Goal: Task Accomplishment & Management: Manage account settings

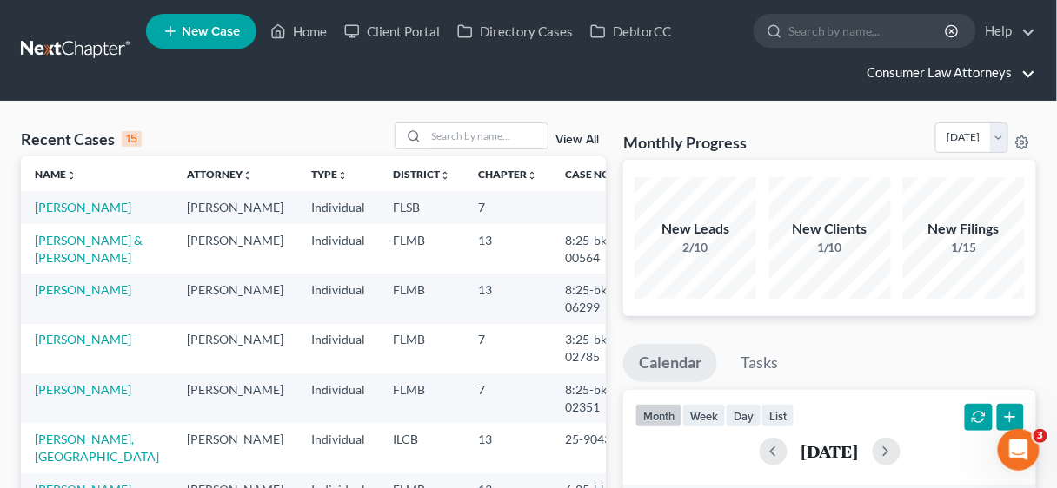
click at [971, 72] on link "Consumer Law Attorneys" at bounding box center [946, 72] width 176 height 31
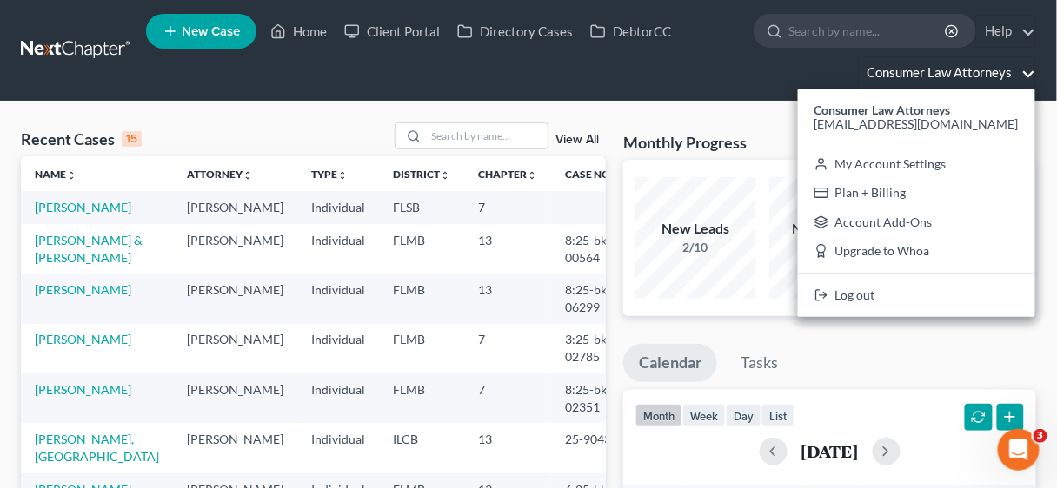
click at [971, 72] on link "Consumer Law Attorneys" at bounding box center [946, 72] width 176 height 31
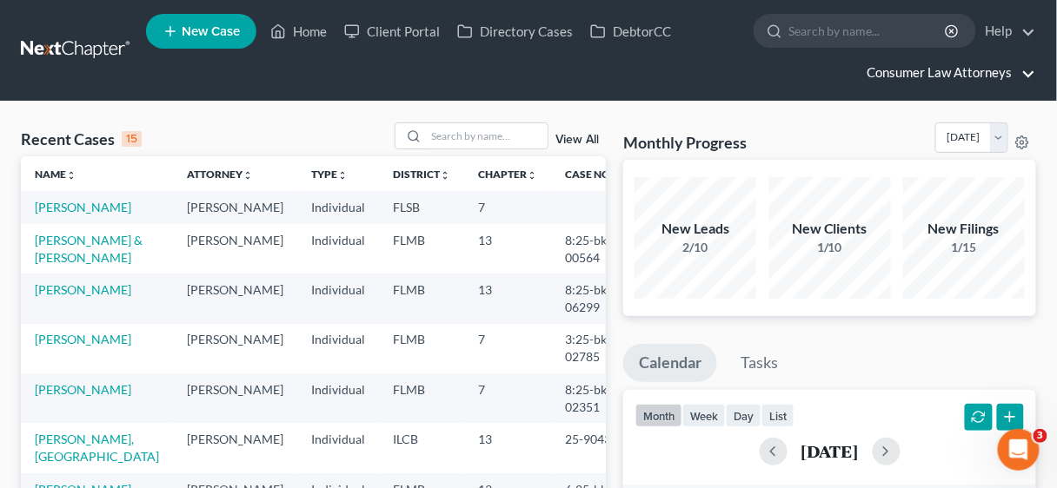
click at [971, 72] on link "Consumer Law Attorneys" at bounding box center [946, 72] width 176 height 31
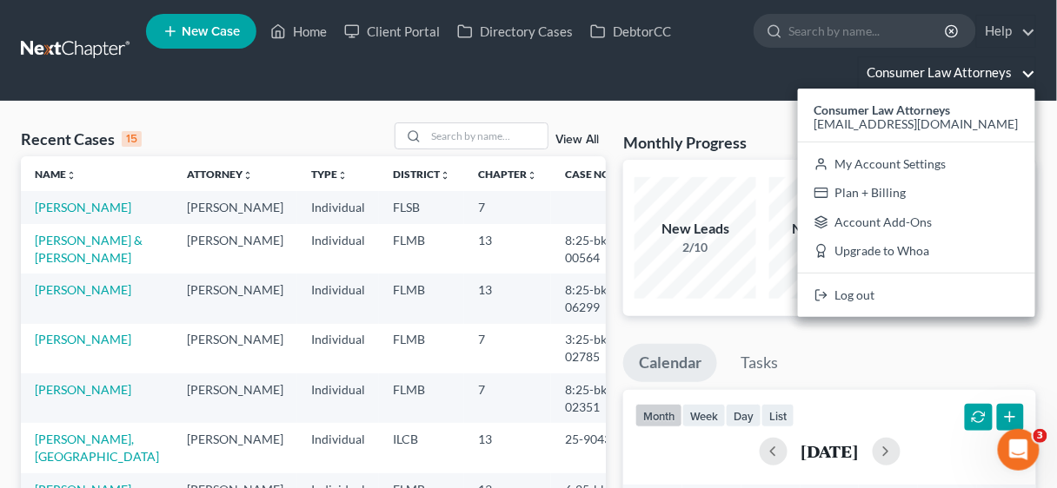
click at [950, 73] on link "Consumer Law Attorneys" at bounding box center [946, 72] width 176 height 31
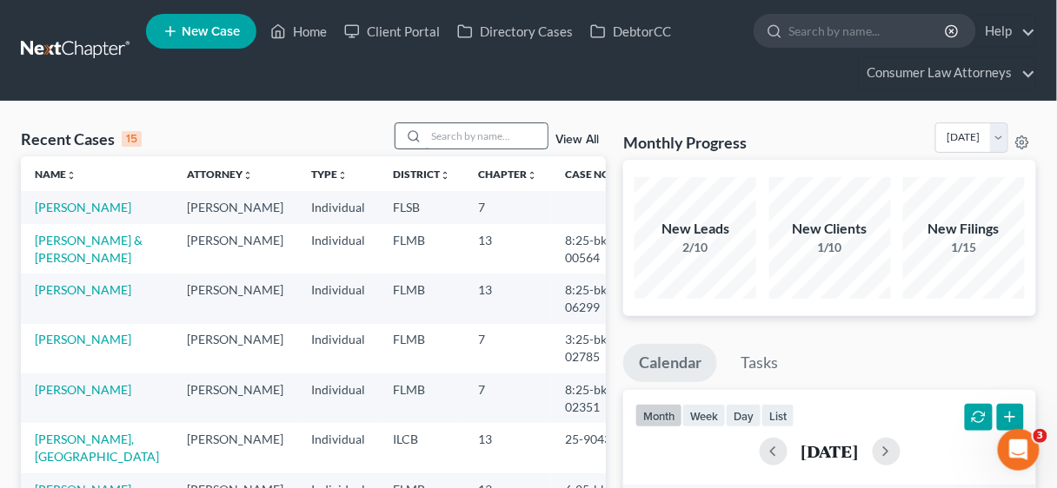
click at [464, 142] on input "search" at bounding box center [487, 135] width 122 height 25
type input "r"
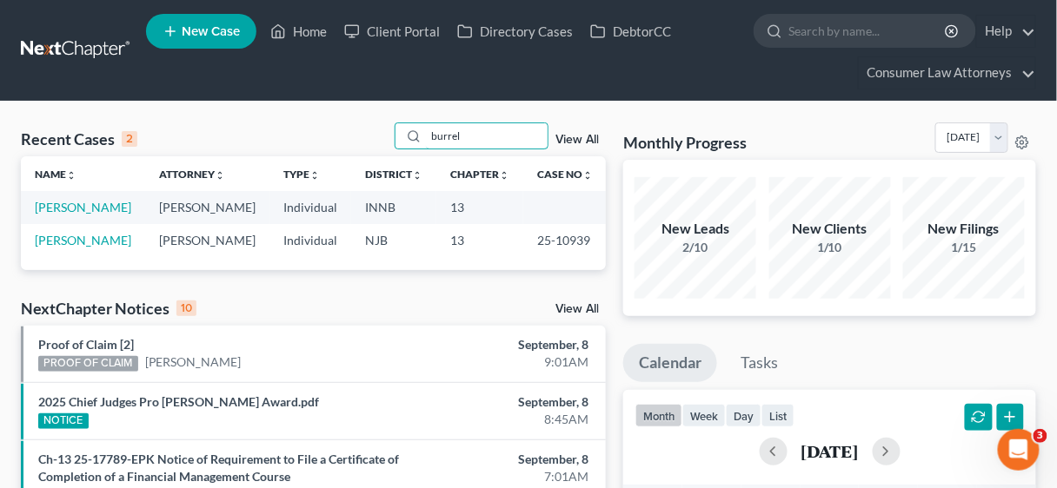
type input "burrel"
click at [170, 211] on td "[PERSON_NAME]" at bounding box center [207, 207] width 124 height 32
click at [63, 206] on link "[PERSON_NAME]" at bounding box center [83, 207] width 96 height 15
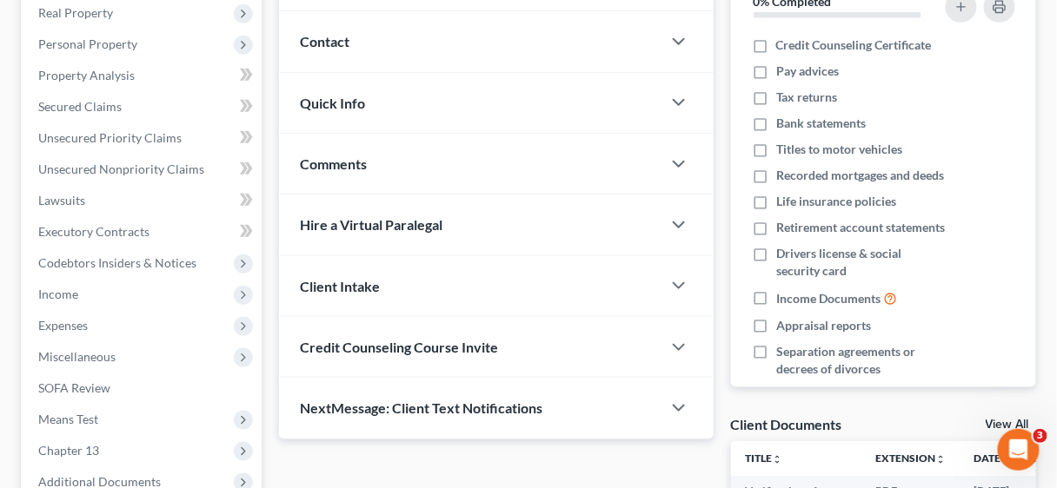
scroll to position [348, 0]
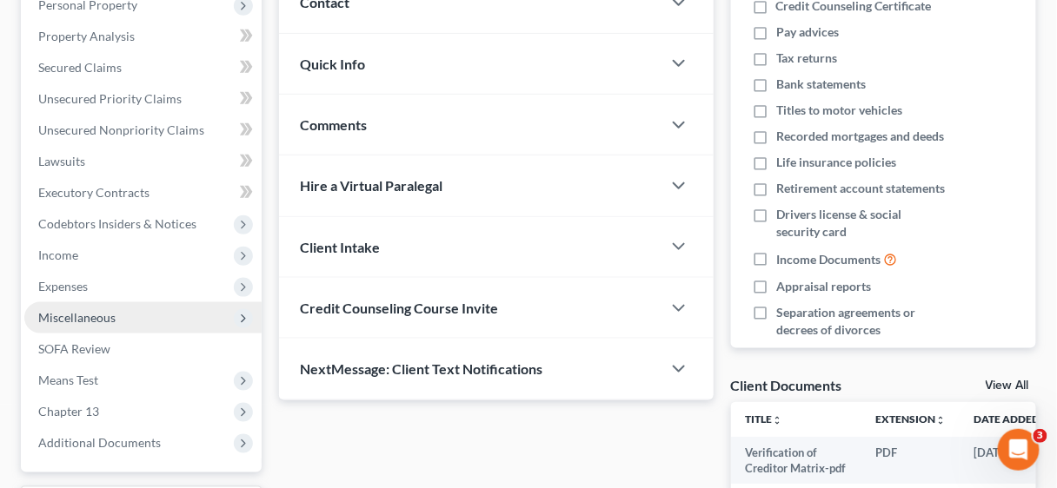
click at [91, 316] on span "Miscellaneous" at bounding box center [76, 317] width 77 height 15
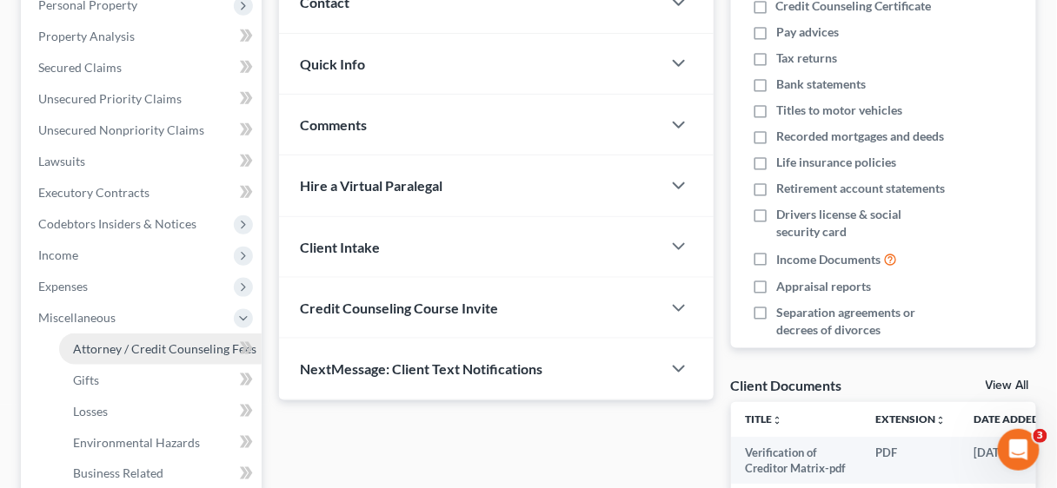
click at [148, 345] on span "Attorney / Credit Counseling Fees" at bounding box center [164, 348] width 183 height 15
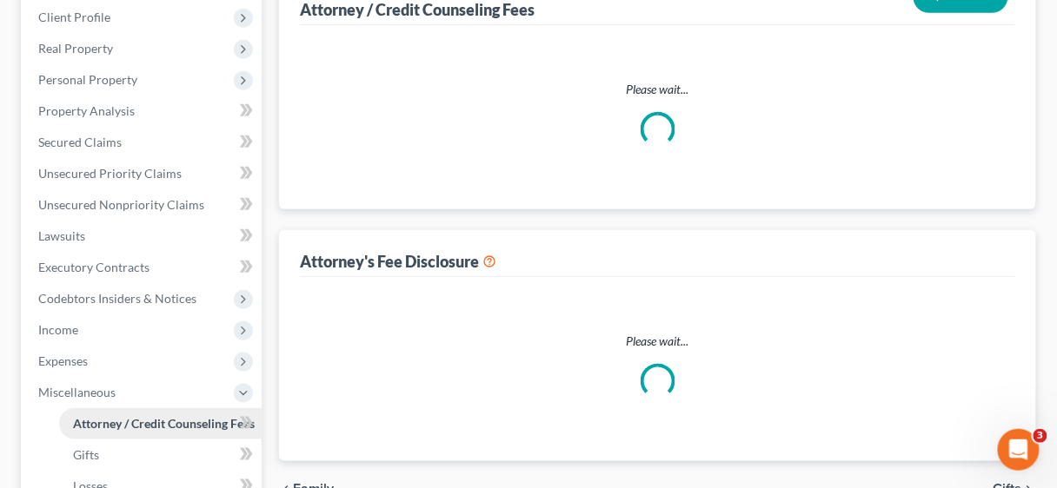
select select "2"
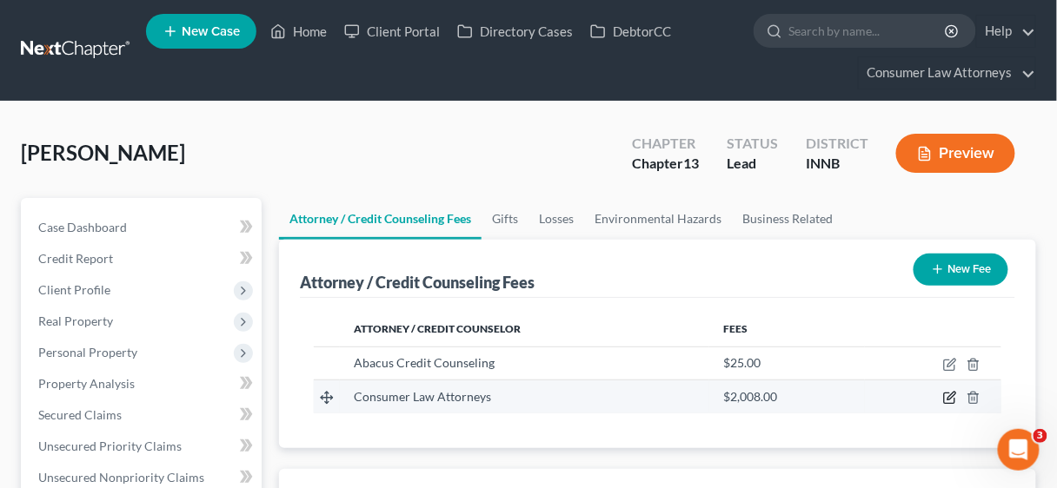
click at [952, 398] on icon "button" at bounding box center [950, 398] width 14 height 14
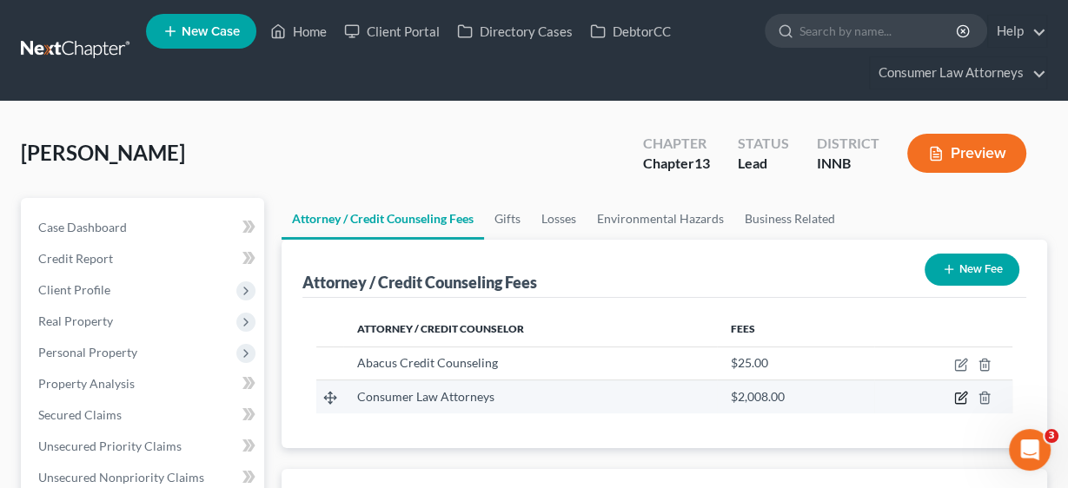
select select "15"
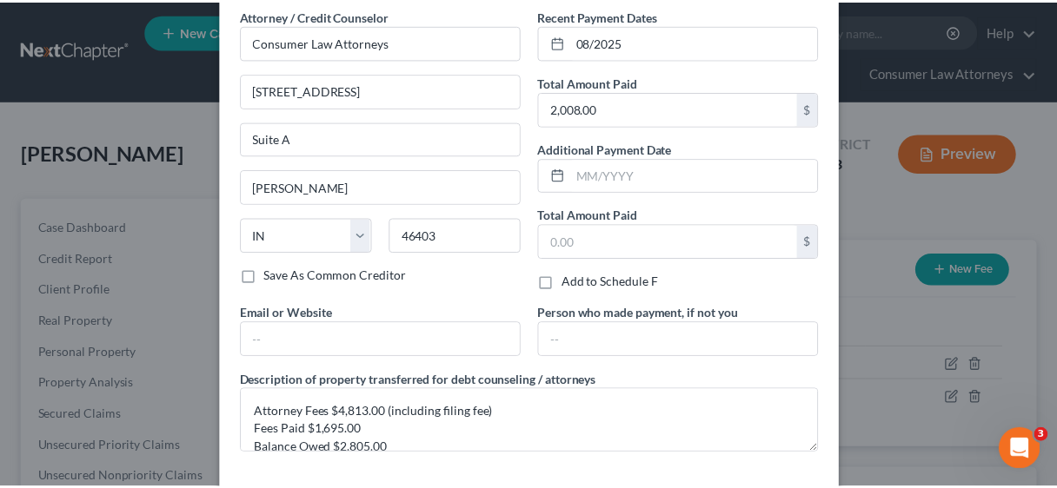
scroll to position [143, 0]
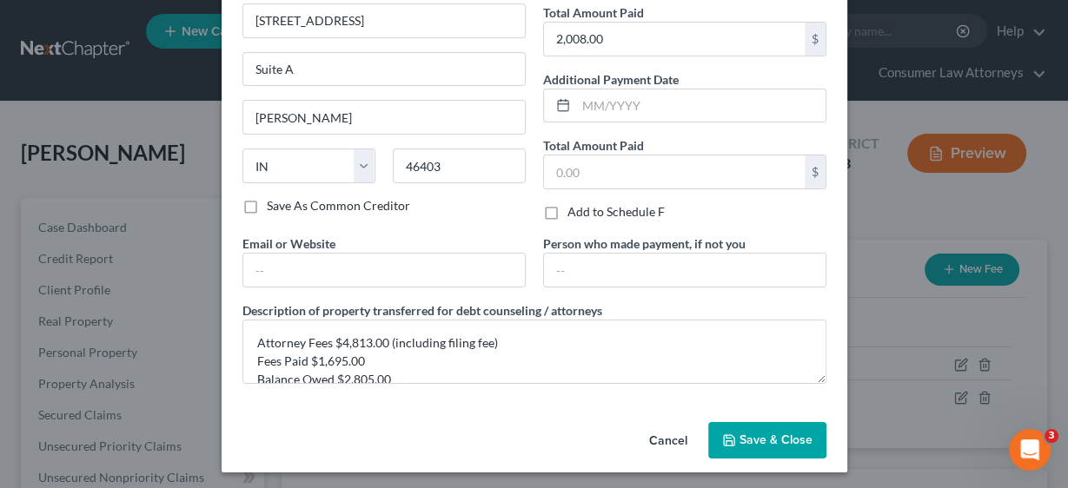
click at [783, 433] on span "Save & Close" at bounding box center [775, 440] width 73 height 15
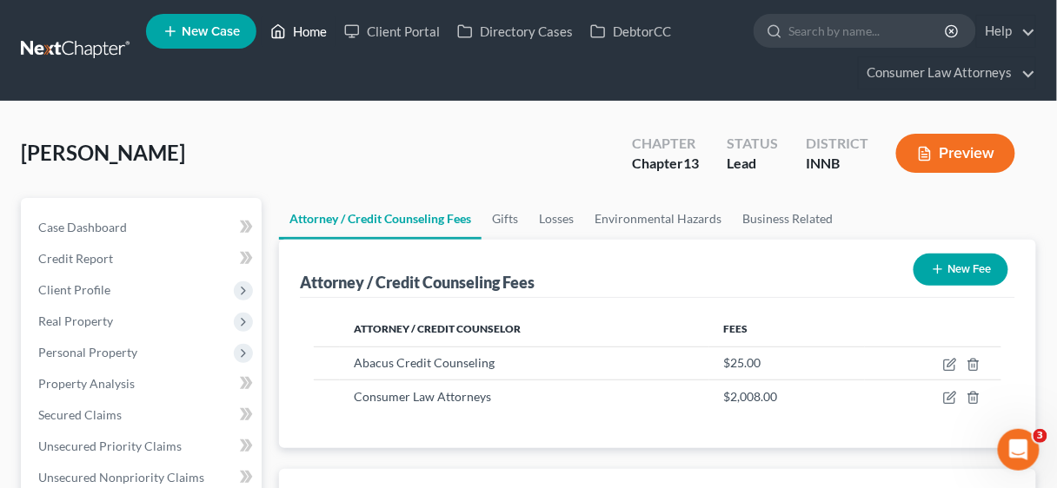
click at [302, 30] on link "Home" at bounding box center [299, 31] width 74 height 31
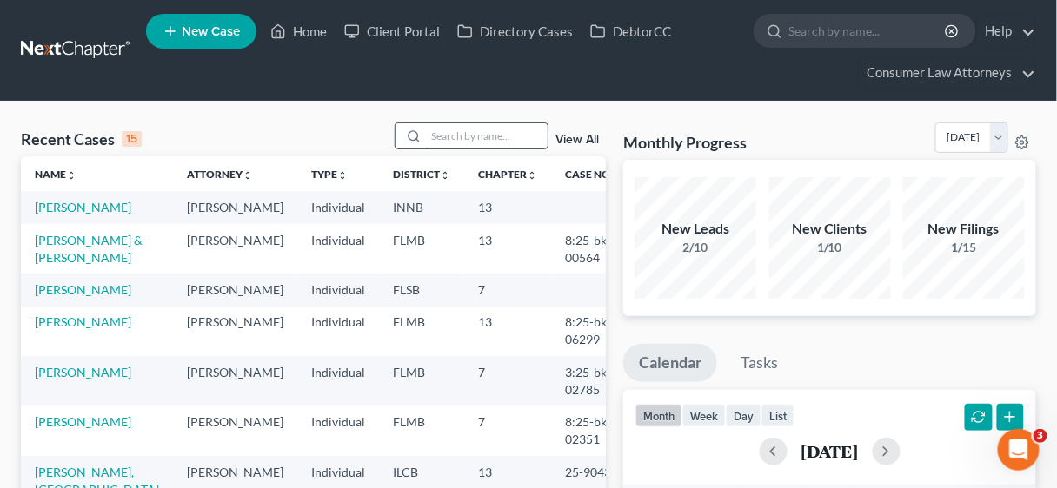
click at [481, 131] on input "search" at bounding box center [487, 135] width 122 height 25
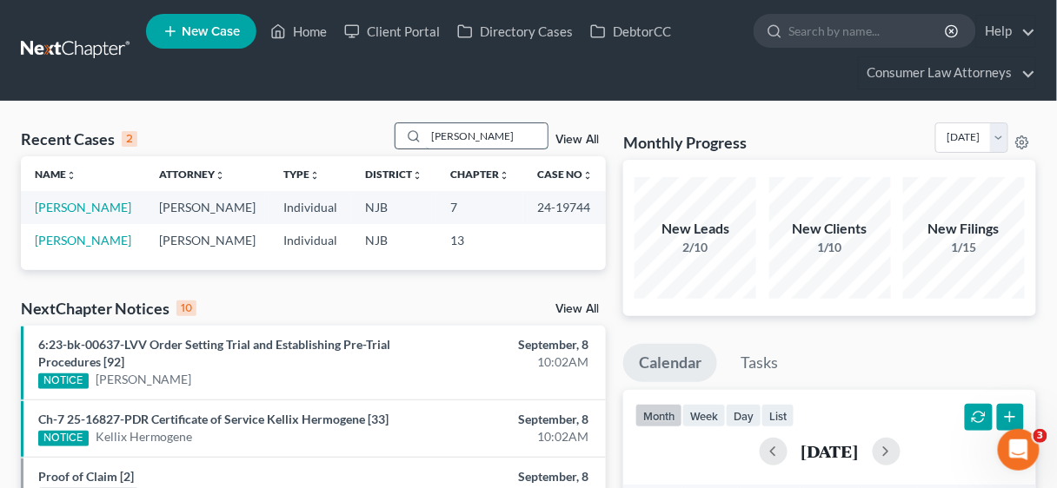
type input "[PERSON_NAME]"
click at [963, 71] on link "Consumer Law Attorneys" at bounding box center [946, 72] width 176 height 31
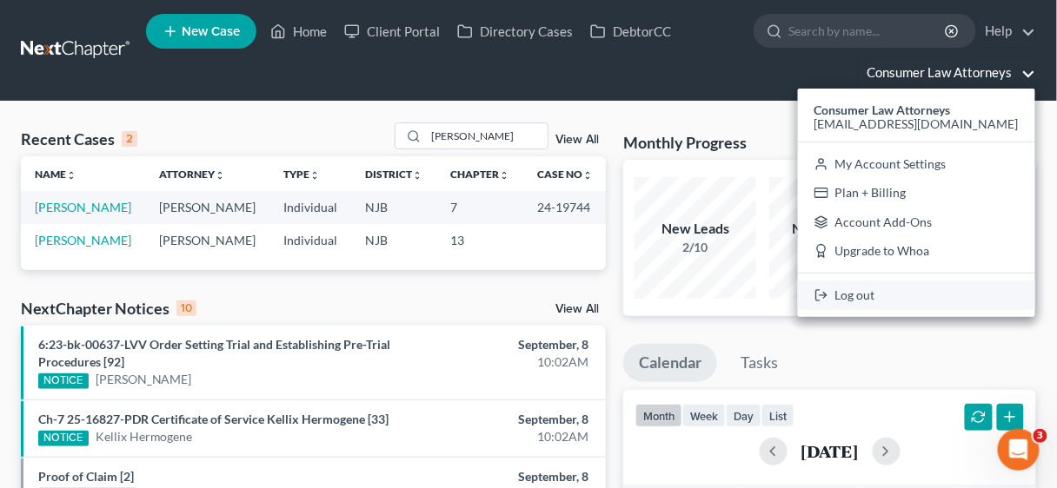
click at [879, 289] on link "Log out" at bounding box center [916, 296] width 237 height 30
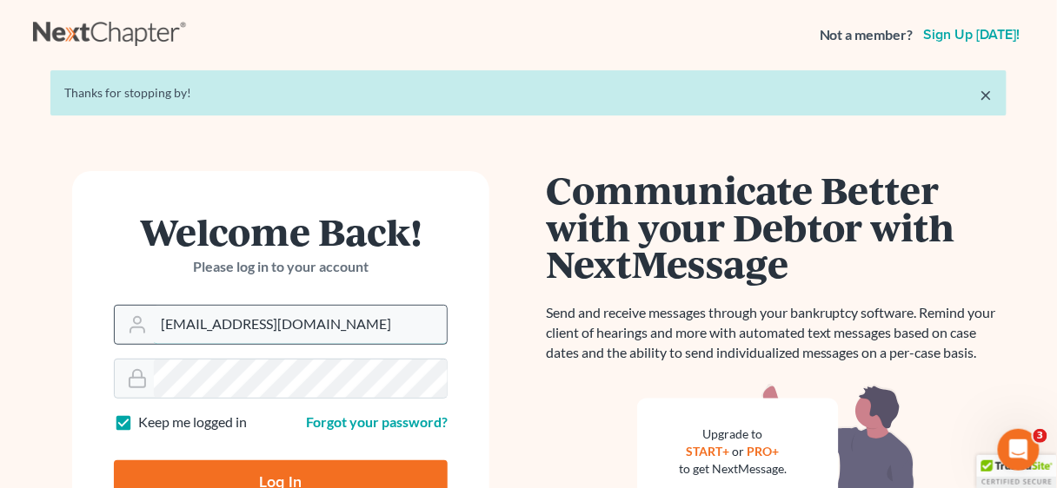
drag, startPoint x: 378, startPoint y: 324, endPoint x: 143, endPoint y: 323, distance: 234.6
click at [145, 326] on div "[EMAIL_ADDRESS][DOMAIN_NAME]" at bounding box center [281, 325] width 334 height 40
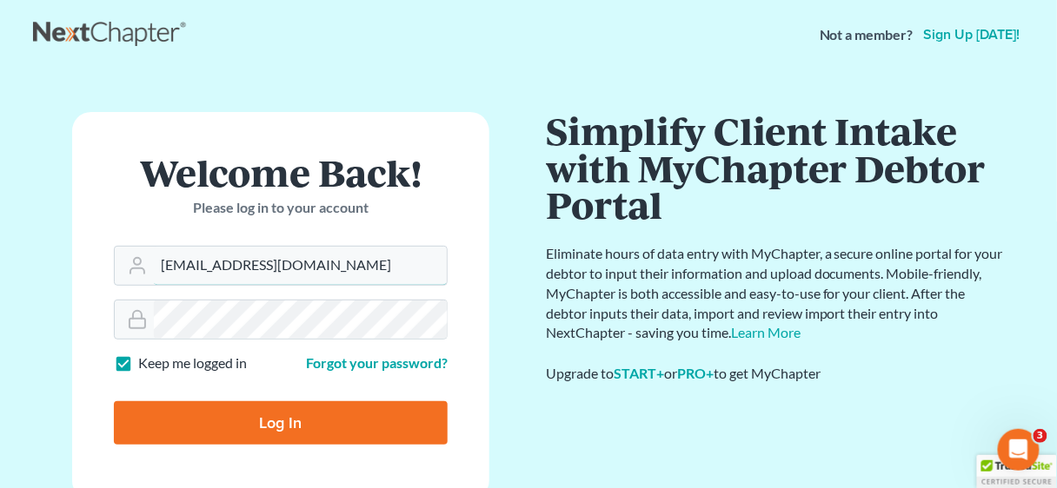
type input "aginsburg@ginsburglawgroup.com"
click at [301, 428] on input "Log In" at bounding box center [281, 422] width 334 height 43
type input "Thinking..."
